Goal: Task Accomplishment & Management: Manage account settings

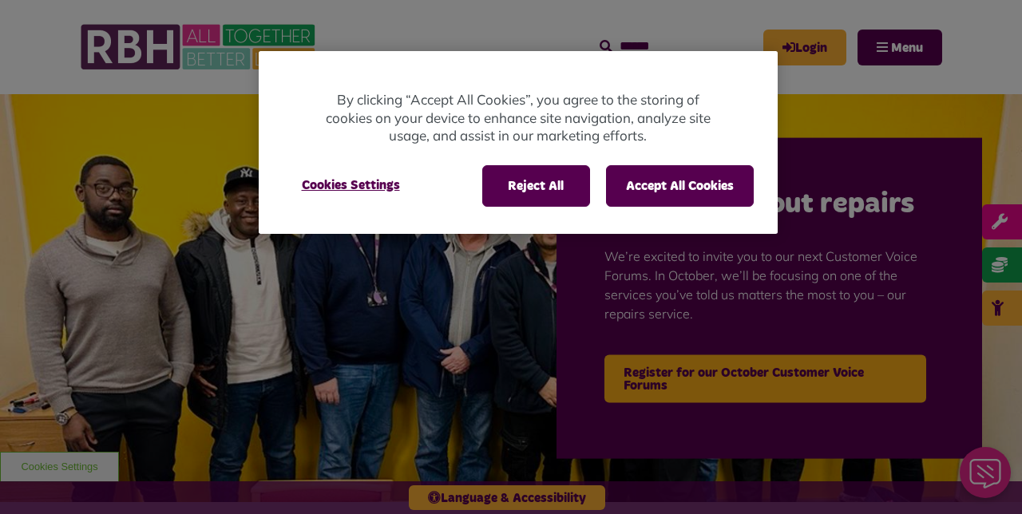
click at [834, 43] on div at bounding box center [511, 257] width 1022 height 514
click at [827, 51] on div at bounding box center [511, 257] width 1022 height 514
click at [675, 191] on button "Accept All Cookies" at bounding box center [680, 186] width 148 height 42
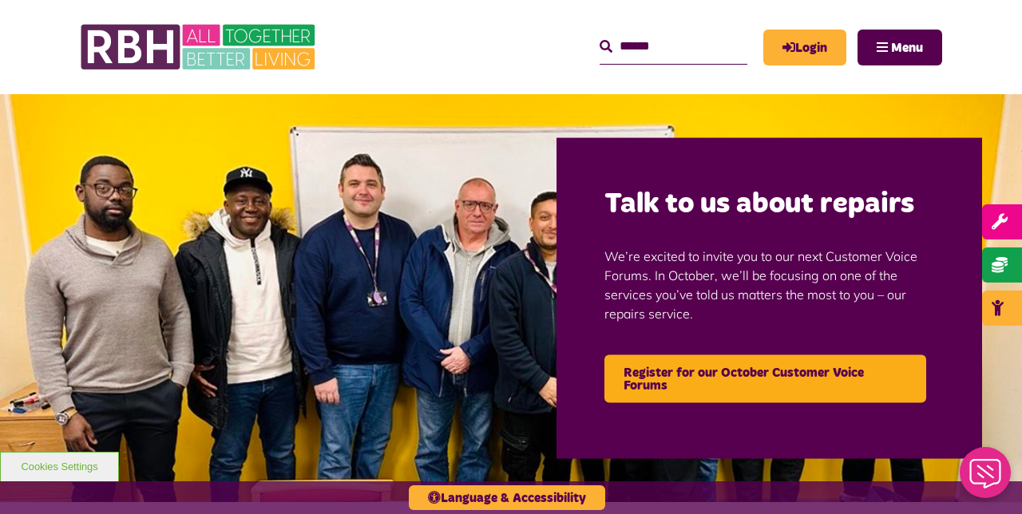
click at [819, 65] on div at bounding box center [511, 257] width 1022 height 514
click at [813, 51] on link "Login" at bounding box center [804, 48] width 83 height 36
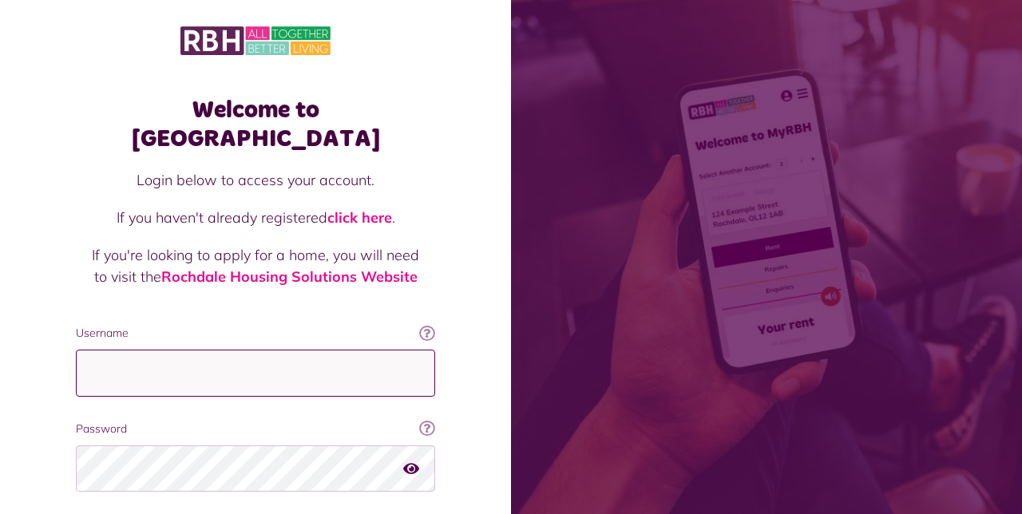
click at [385, 351] on input "Username" at bounding box center [255, 373] width 359 height 47
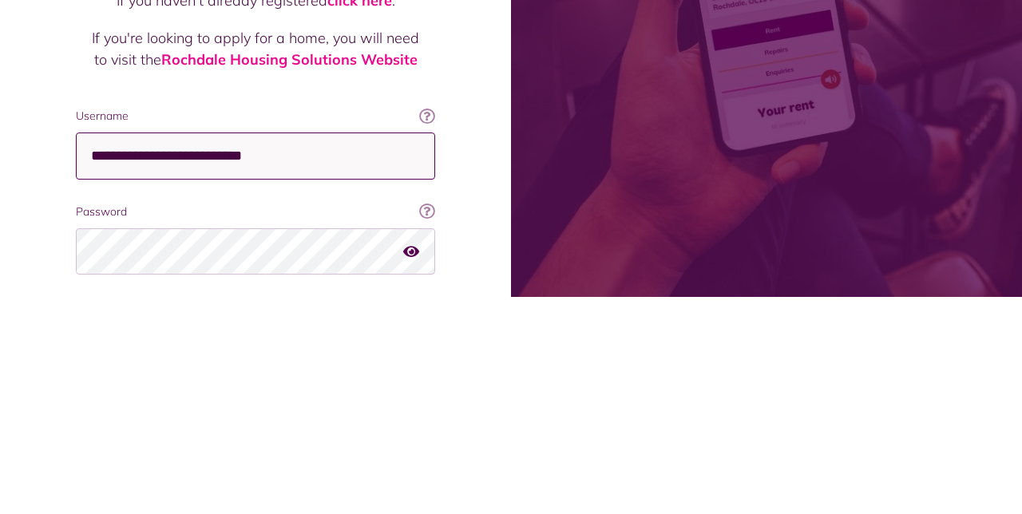
type input "**********"
